Goal: Information Seeking & Learning: Learn about a topic

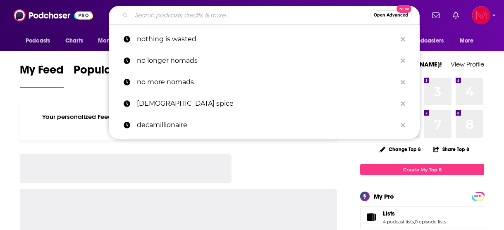
click at [219, 18] on input "Search podcasts, credits, & more..." at bounding box center [250, 15] width 238 height 13
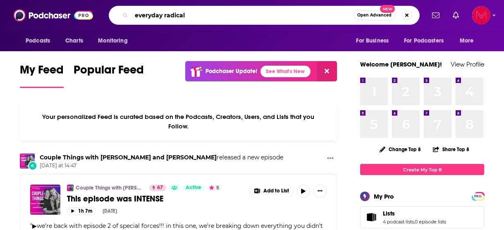
type input "everyday radical"
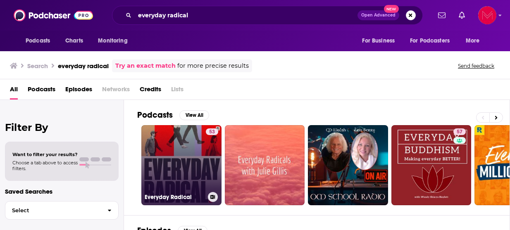
click at [160, 176] on link "53 Everyday Radical" at bounding box center [181, 165] width 80 height 80
